Goal: Task Accomplishment & Management: Use online tool/utility

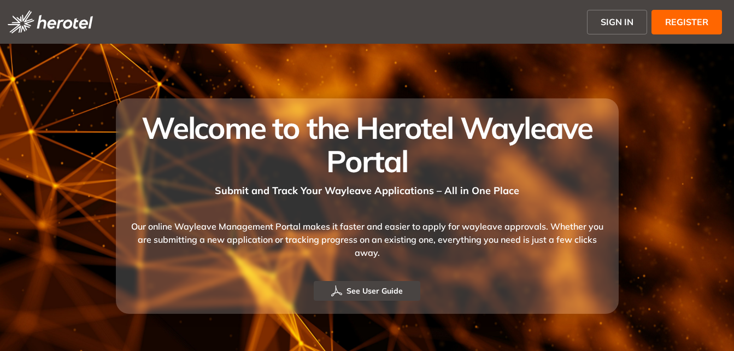
click at [628, 22] on span "SIGN IN" at bounding box center [617, 21] width 33 height 13
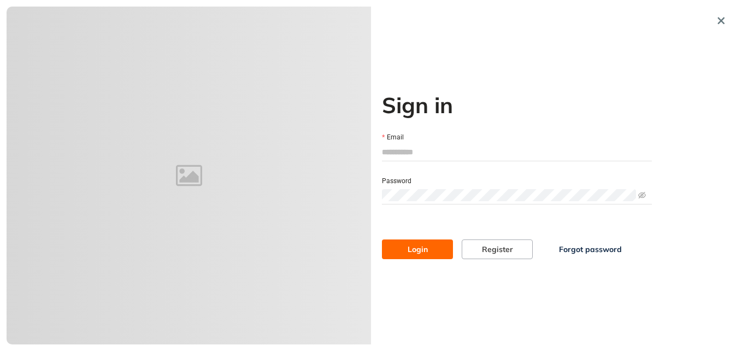
type input "**********"
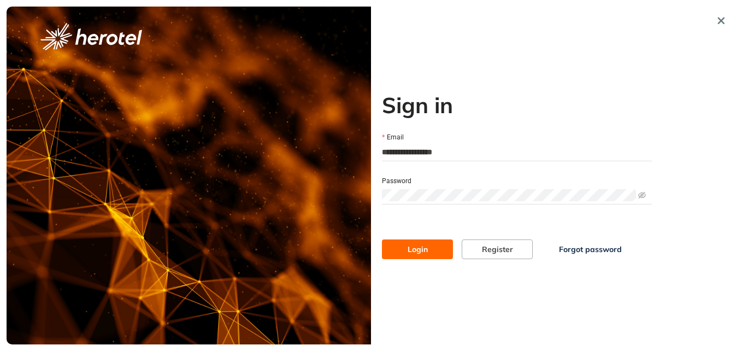
click at [421, 251] on span "Login" at bounding box center [418, 249] width 20 height 12
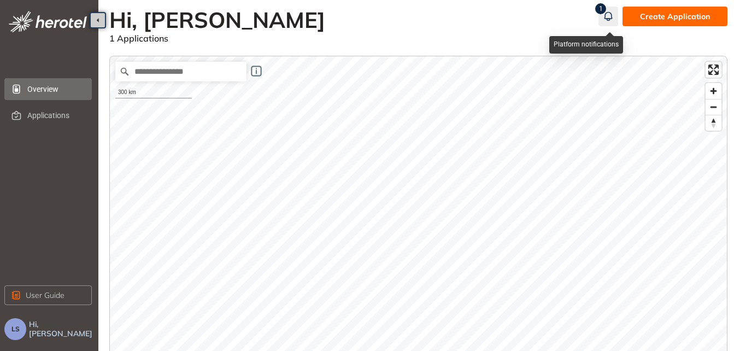
click at [608, 15] on icon "button" at bounding box center [608, 16] width 11 height 13
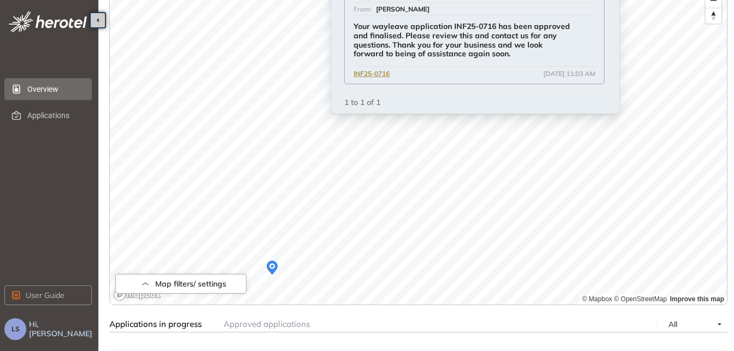
scroll to position [109, 0]
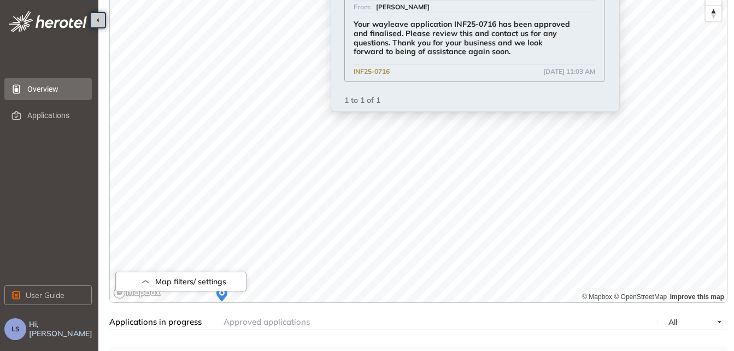
click at [384, 71] on span "INF25-0716" at bounding box center [372, 72] width 36 height 10
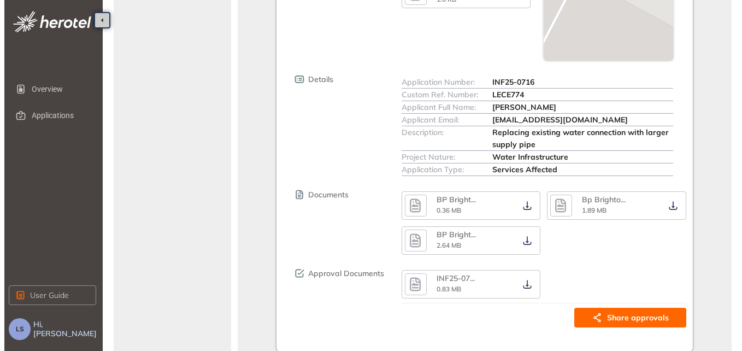
scroll to position [365, 0]
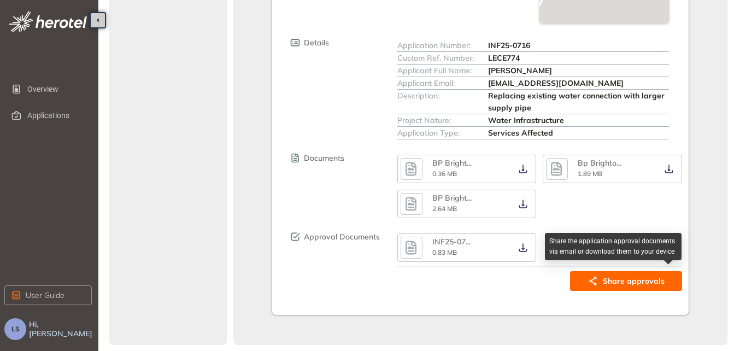
click at [607, 277] on span "Share approvals" at bounding box center [634, 281] width 62 height 12
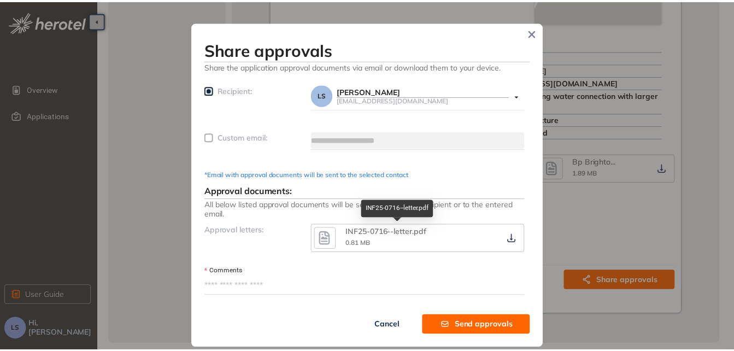
scroll to position [5, 0]
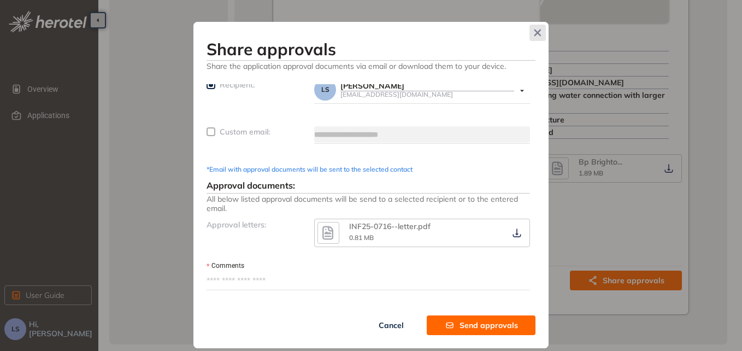
click at [535, 34] on icon "Close" at bounding box center [538, 33] width 8 height 8
